Goal: Task Accomplishment & Management: Manage account settings

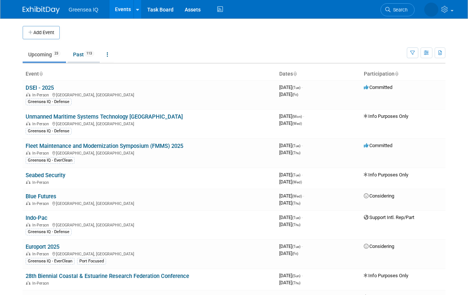
click at [79, 53] on link "Past 113" at bounding box center [83, 54] width 32 height 14
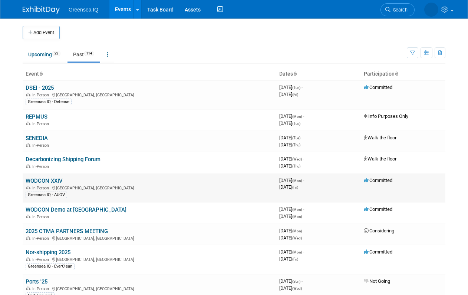
click at [52, 180] on link "WODCON XXIV" at bounding box center [44, 180] width 37 height 7
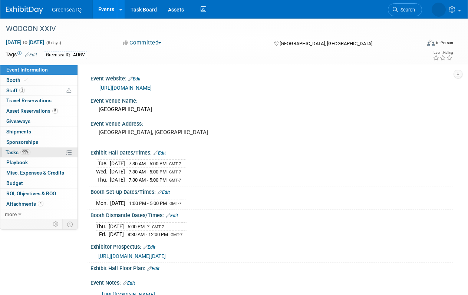
click at [14, 152] on span "Tasks 95%" at bounding box center [18, 152] width 25 height 6
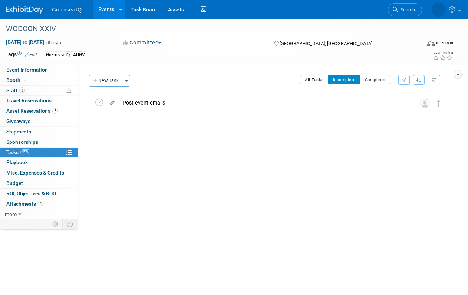
click at [318, 80] on button "All Tasks" at bounding box center [314, 80] width 29 height 10
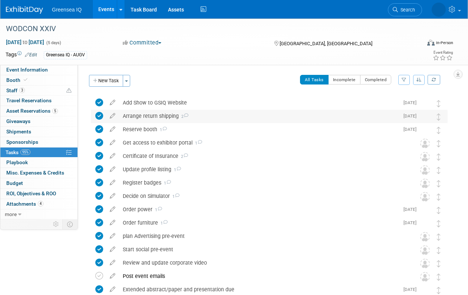
click at [233, 116] on div "Arrange return shipping 2" at bounding box center [259, 116] width 280 height 13
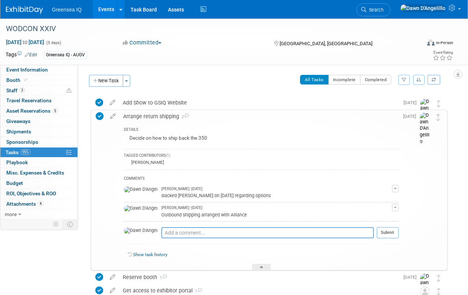
click at [233, 116] on div "Arrange return shipping 2" at bounding box center [258, 116] width 279 height 13
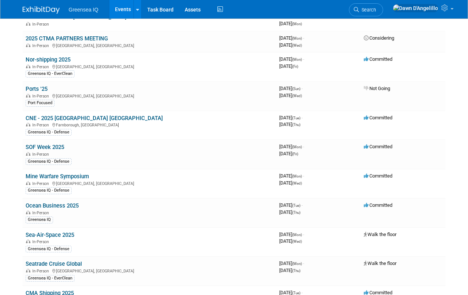
scroll to position [193, 0]
click at [55, 176] on link "Mine Warfare Symposium" at bounding box center [57, 176] width 63 height 7
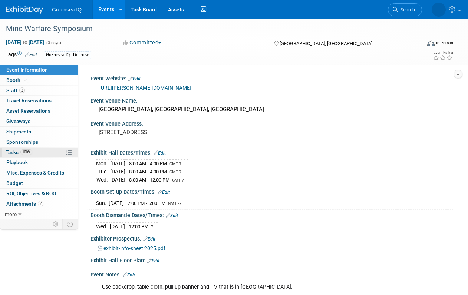
click at [9, 151] on span "Tasks 100%" at bounding box center [19, 152] width 27 height 6
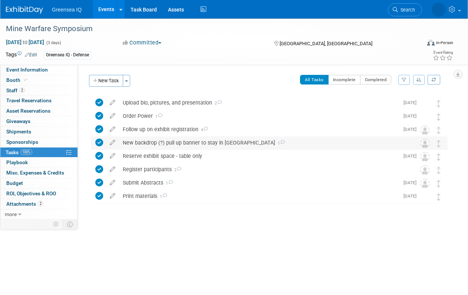
click at [279, 142] on div "New backdrop (?) pull up banner to stay in San Diego 1" at bounding box center [262, 142] width 286 height 13
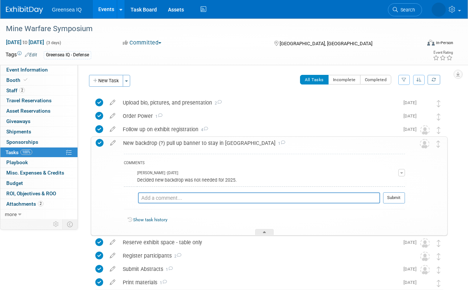
click at [279, 142] on div "New backdrop (?) pull up banner to stay in San Diego 1" at bounding box center [261, 143] width 285 height 13
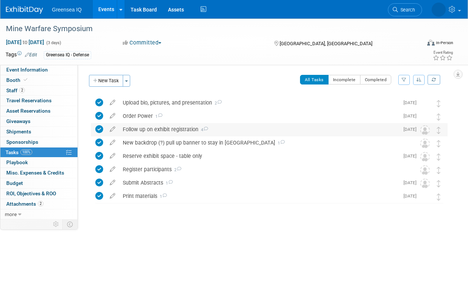
click at [269, 129] on div "Follow up on exhibit registration 4" at bounding box center [259, 129] width 280 height 13
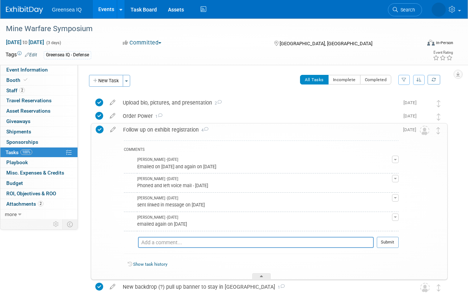
click at [269, 129] on div "Follow up on exhibit registration 4" at bounding box center [258, 129] width 279 height 13
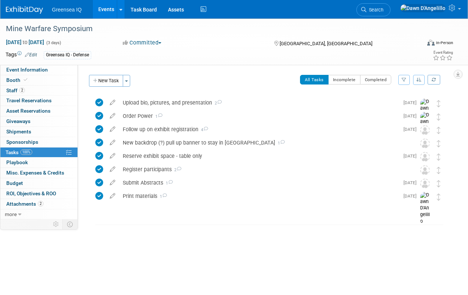
click at [107, 9] on link "Events" at bounding box center [106, 9] width 27 height 19
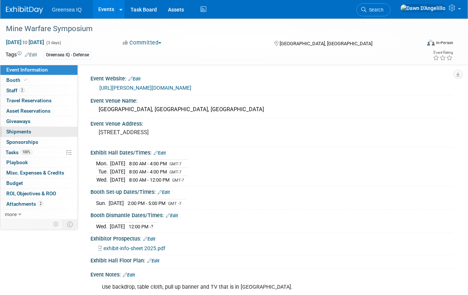
click at [23, 132] on span "Shipments 0" at bounding box center [18, 132] width 25 height 6
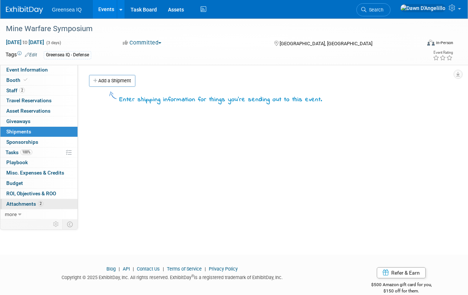
click at [16, 205] on span "Attachments 2" at bounding box center [24, 204] width 37 height 6
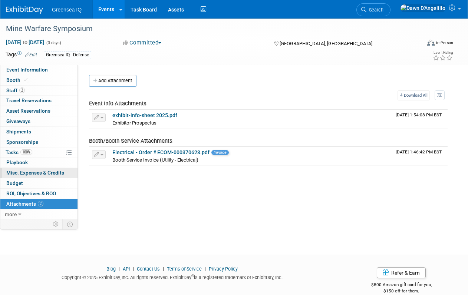
click at [30, 171] on span "Misc. Expenses & Credits 0" at bounding box center [35, 173] width 58 height 6
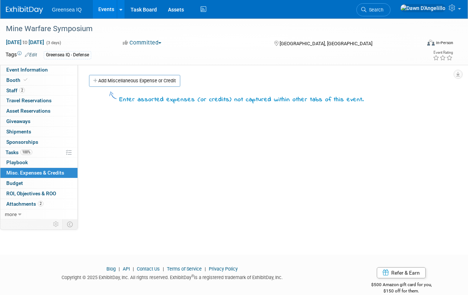
click at [107, 8] on link "Events" at bounding box center [106, 9] width 27 height 19
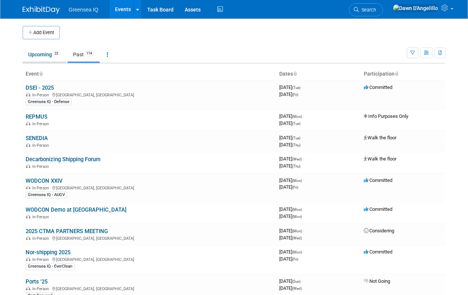
click at [40, 52] on link "Upcoming 22" at bounding box center [44, 54] width 43 height 14
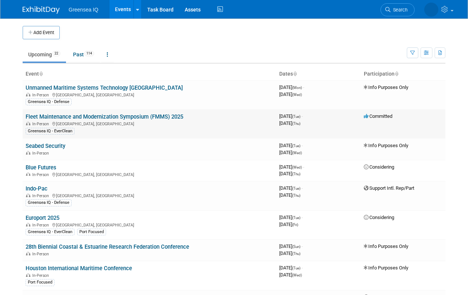
click at [50, 119] on link "Fleet Maintenance and Modernization Symposium (FMMS) 2025" at bounding box center [104, 116] width 157 height 7
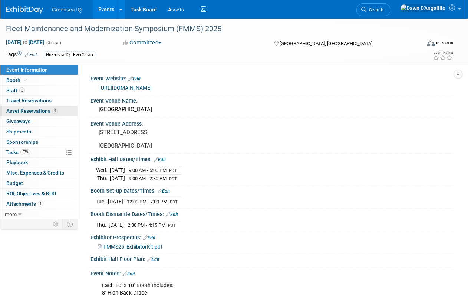
click at [43, 108] on link "9 Asset Reservations 9" at bounding box center [38, 111] width 77 height 10
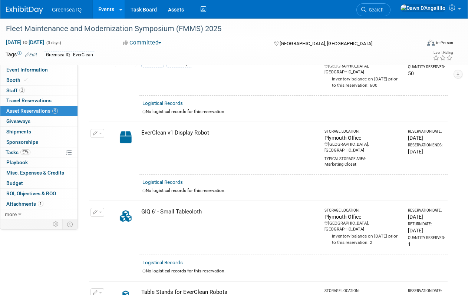
scroll to position [453, 0]
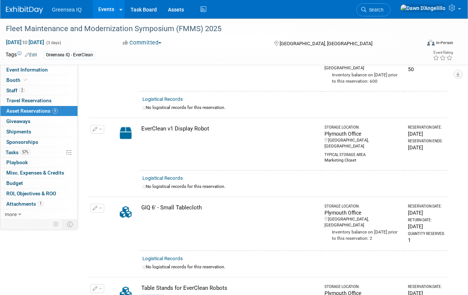
click at [111, 8] on link "Events" at bounding box center [106, 9] width 27 height 19
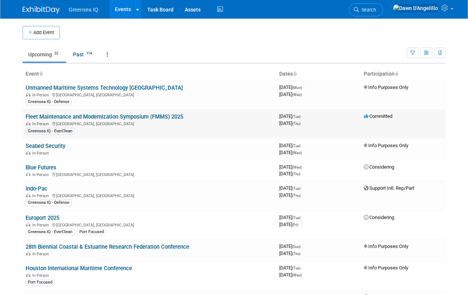
click at [47, 117] on link "Fleet Maintenance and Modernization Symposium (FMMS) 2025" at bounding box center [104, 116] width 157 height 7
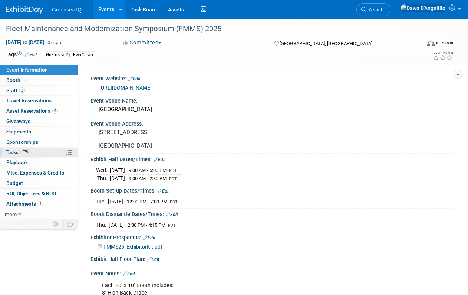
click at [14, 151] on span "Tasks 57%" at bounding box center [18, 152] width 25 height 6
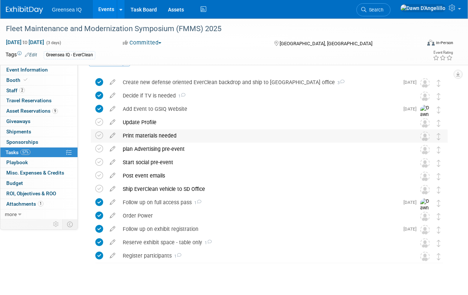
scroll to position [25, 0]
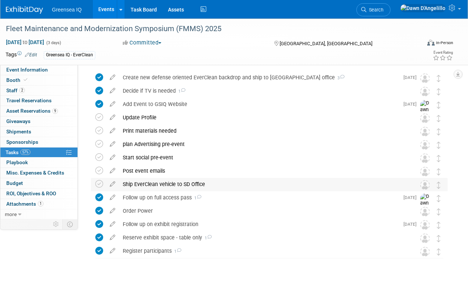
click at [144, 185] on div "Ship EverClean vehicle to SD Office" at bounding box center [262, 184] width 286 height 13
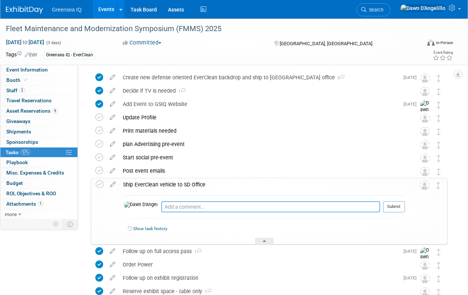
click at [161, 207] on textarea at bounding box center [270, 206] width 219 height 11
type textarea "shipped on [DATE] per [PERSON_NAME]"
click at [394, 207] on button "Submit" at bounding box center [394, 206] width 22 height 11
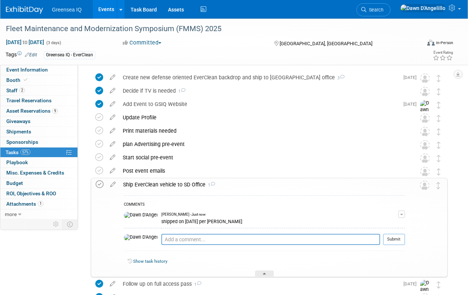
click at [99, 184] on icon at bounding box center [100, 184] width 8 height 8
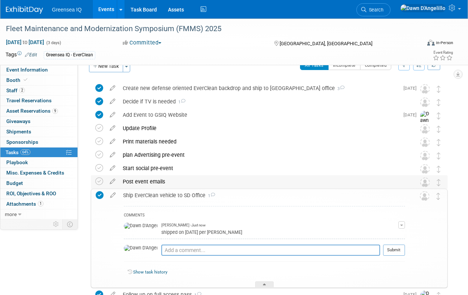
scroll to position [11, 0]
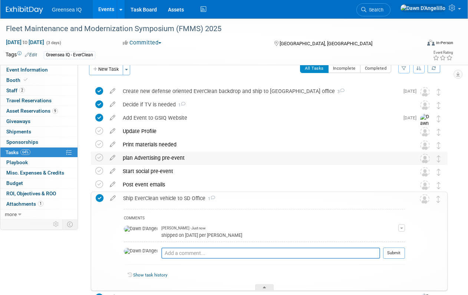
drag, startPoint x: 113, startPoint y: 156, endPoint x: 125, endPoint y: 157, distance: 12.2
click at [125, 157] on tr "plan Advertising pre-event DETAILS 5 weeks prior to event Pro tip: Press Ctrl-E…" at bounding box center [269, 158] width 348 height 13
click at [99, 157] on icon at bounding box center [99, 158] width 8 height 8
click at [149, 143] on div "Print materials needed" at bounding box center [262, 144] width 286 height 13
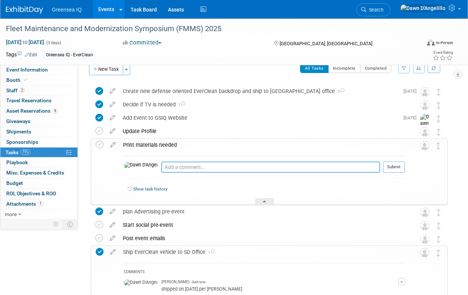
click at [161, 167] on textarea at bounding box center [270, 167] width 219 height 11
type textarea "shipped direct to SD office on 9/15"
click at [393, 166] on button "Submit" at bounding box center [394, 167] width 22 height 11
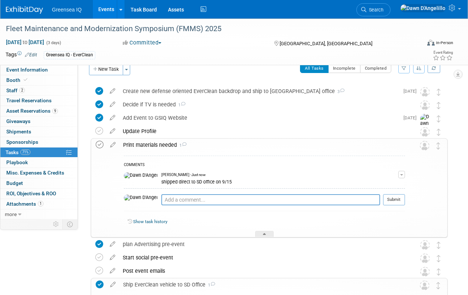
click at [99, 144] on icon at bounding box center [100, 145] width 8 height 8
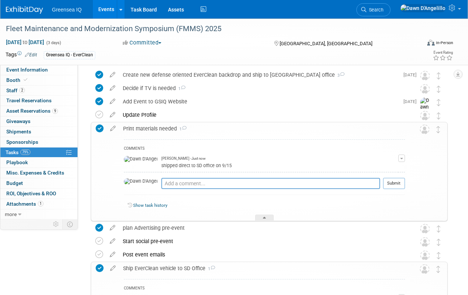
scroll to position [29, 0]
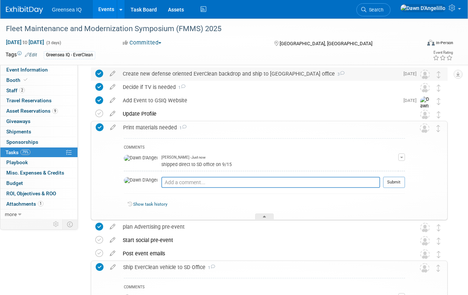
click at [175, 72] on div "Create new defense oriented EverClean backdrop and ship to [GEOGRAPHIC_DATA] of…" at bounding box center [259, 73] width 280 height 13
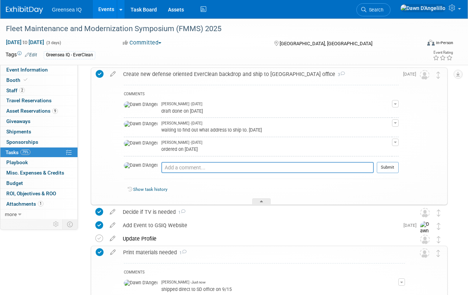
click at [175, 72] on div "Create new defense oriented EverClean backdrop and ship to [GEOGRAPHIC_DATA] of…" at bounding box center [258, 74] width 279 height 13
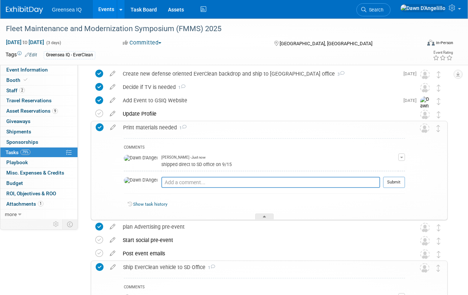
click at [206, 127] on div "Print materials needed 1" at bounding box center [261, 127] width 285 height 13
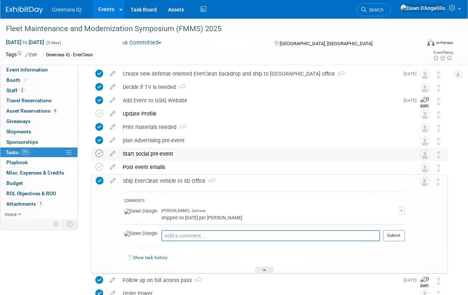
click at [98, 152] on icon at bounding box center [99, 154] width 8 height 8
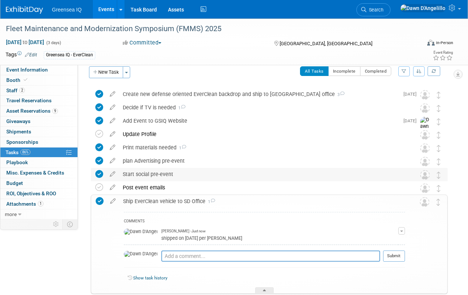
scroll to position [0, 0]
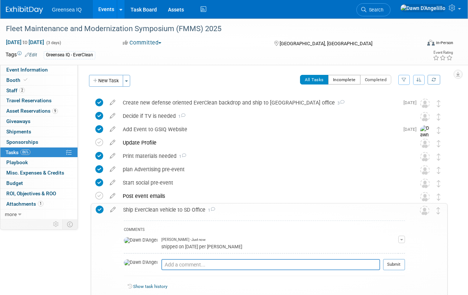
click at [343, 80] on button "Incomplete" at bounding box center [344, 80] width 32 height 10
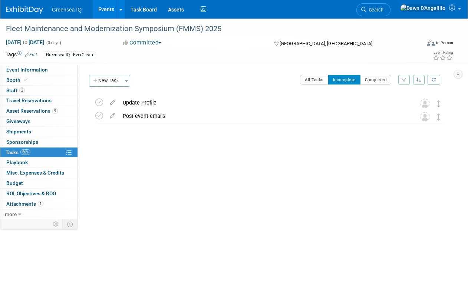
click at [106, 205] on div "Event Website: Edit [URL][DOMAIN_NAME] Event Venue Name: [GEOGRAPHIC_DATA] Even…" at bounding box center [265, 142] width 375 height 155
click at [143, 103] on div "Update Profile" at bounding box center [262, 102] width 286 height 13
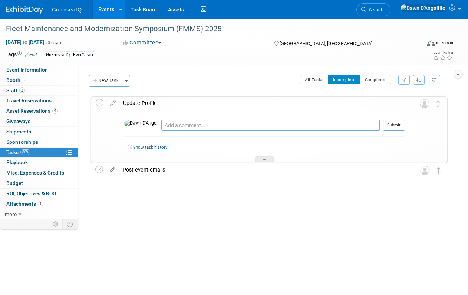
click at [161, 125] on textarea at bounding box center [270, 125] width 219 height 11
type textarea "did not see how to"
